Goal: Task Accomplishment & Management: Manage account settings

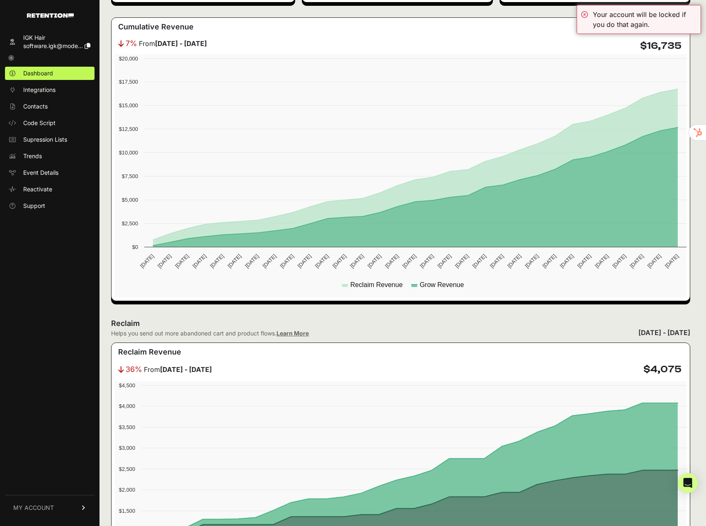
scroll to position [207, 0]
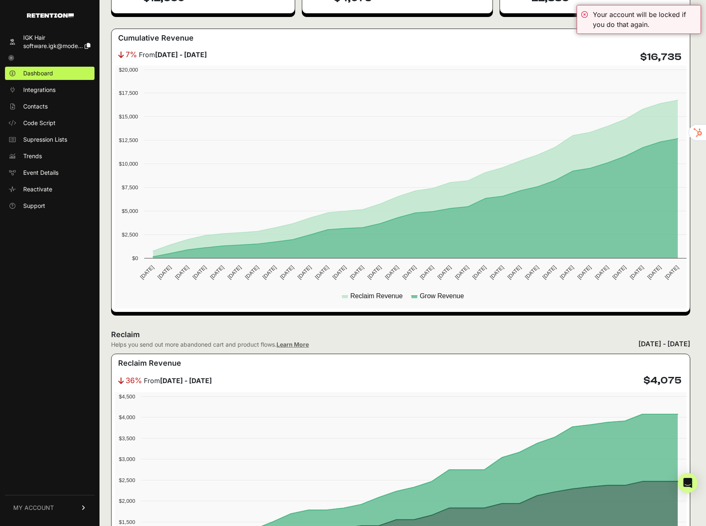
click at [38, 508] on span "MY ACCOUNT" at bounding box center [33, 508] width 41 height 8
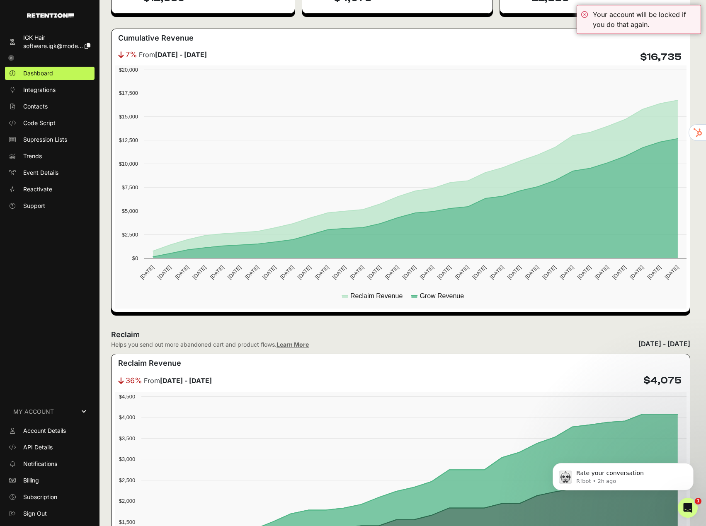
scroll to position [0, 0]
click at [43, 164] on ul "Dashboard Integrations Contacts Code Script Supression Lists Trends Event Detai…" at bounding box center [50, 140] width 90 height 146
drag, startPoint x: 73, startPoint y: 245, endPoint x: 55, endPoint y: 229, distance: 23.8
click at [73, 246] on div "IGK Hair software.igk@mode... Dashboard Integrations Contacts Code Script Supre…" at bounding box center [49, 275] width 99 height 499
click at [39, 481] on span "Billing" at bounding box center [31, 481] width 16 height 8
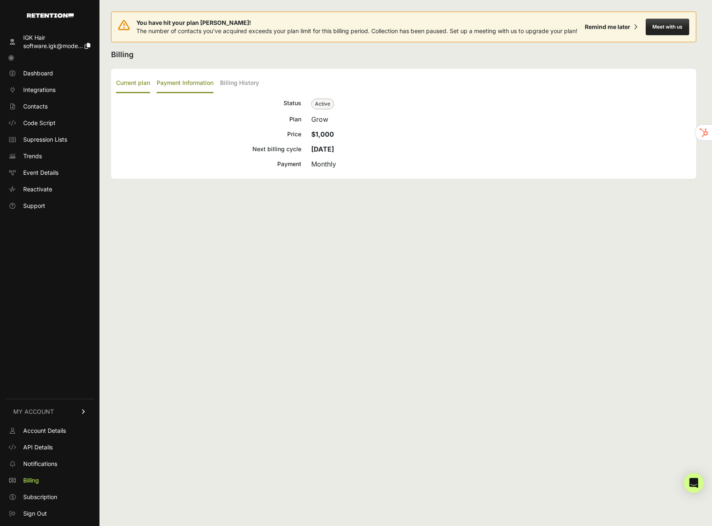
click at [189, 86] on label "Payment Information" at bounding box center [185, 83] width 57 height 19
click at [0, 0] on input "Payment Information" at bounding box center [0, 0] width 0 height 0
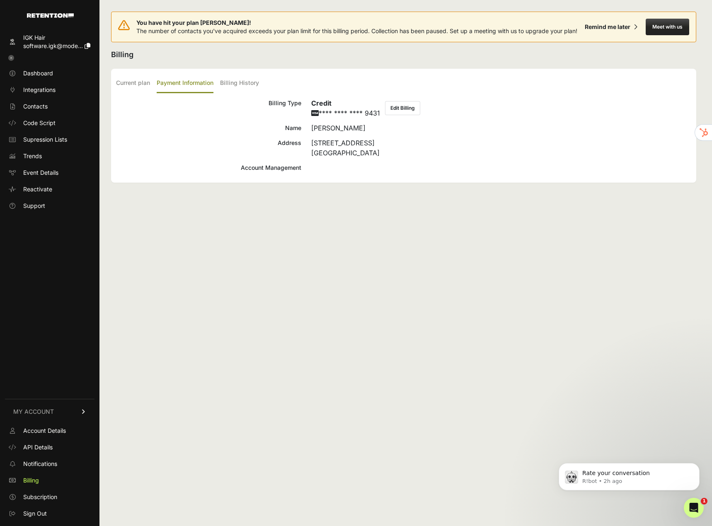
click at [397, 107] on button "Edit Billing" at bounding box center [402, 108] width 35 height 14
click at [12, 59] on icon at bounding box center [11, 58] width 6 height 6
